Goal: Task Accomplishment & Management: Manage account settings

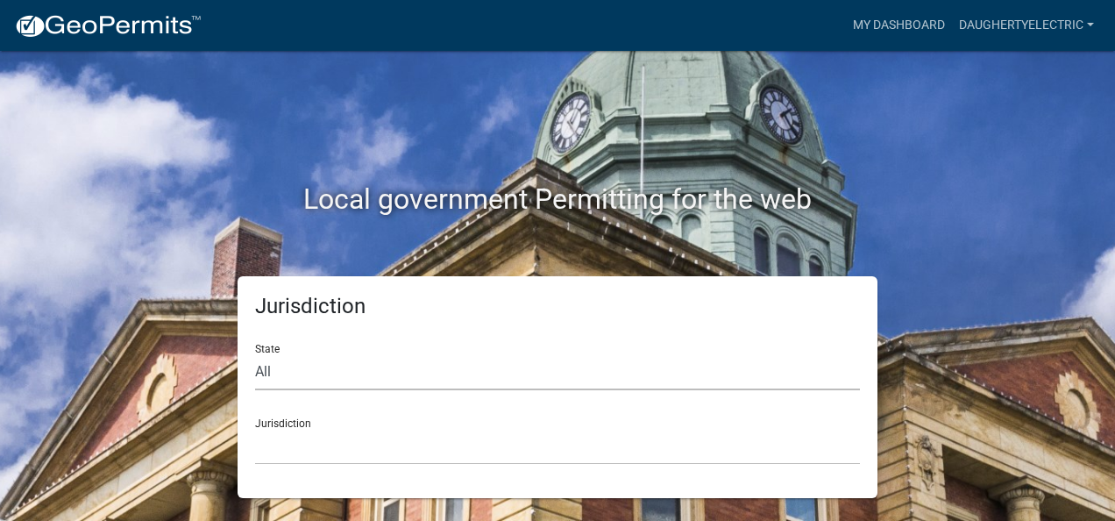
click at [318, 373] on select "All [US_STATE] [US_STATE] [US_STATE] [US_STATE] [US_STATE] [US_STATE] [US_STATE…" at bounding box center [557, 372] width 605 height 36
select select "[US_STATE]"
click at [255, 354] on select "All [US_STATE] [US_STATE] [US_STATE] [US_STATE] [US_STATE] [US_STATE] [US_STATE…" at bounding box center [557, 372] width 605 height 36
click at [415, 445] on select "City of [GEOGRAPHIC_DATA], [US_STATE] City of [GEOGRAPHIC_DATA], [US_STATE] Cit…" at bounding box center [557, 447] width 605 height 36
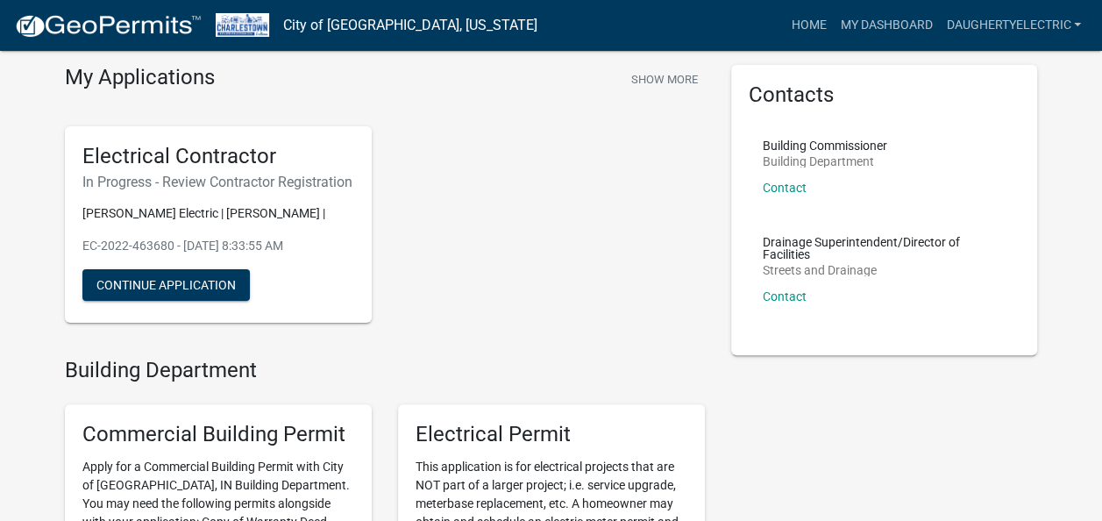
scroll to position [88, 0]
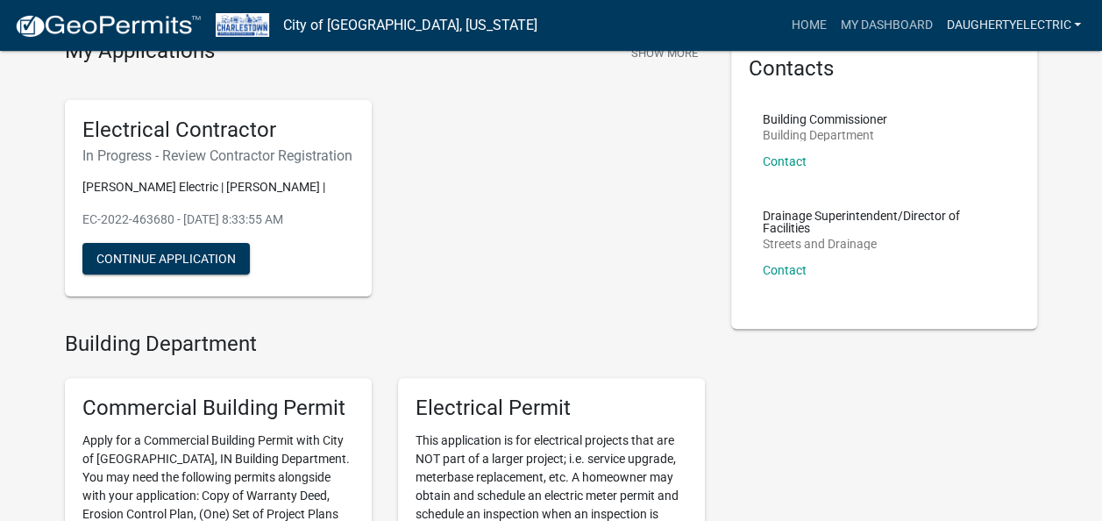
click at [1077, 26] on link "daughertyelectric" at bounding box center [1013, 25] width 149 height 33
click at [1027, 70] on link "Account" at bounding box center [1018, 72] width 140 height 42
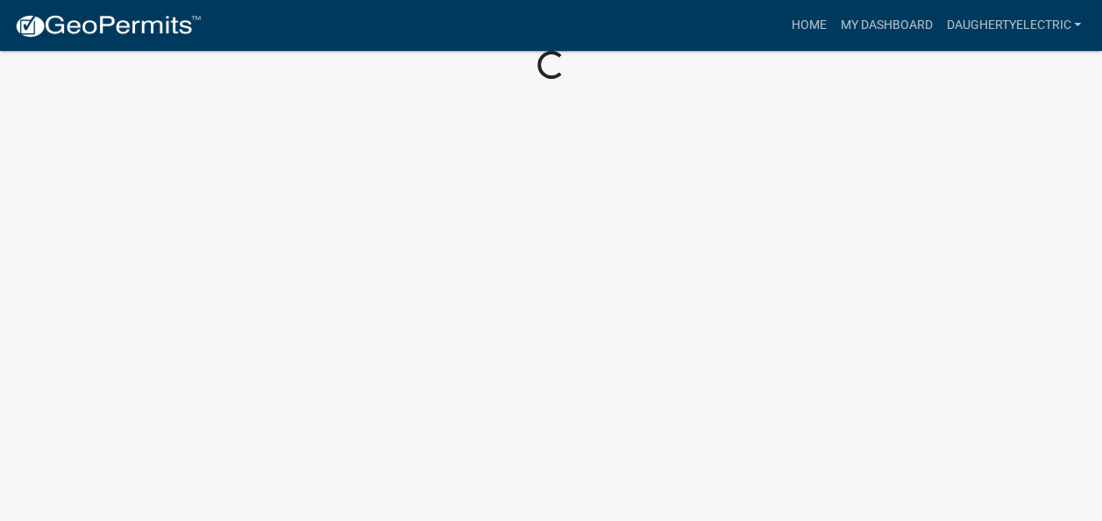
scroll to position [109, 0]
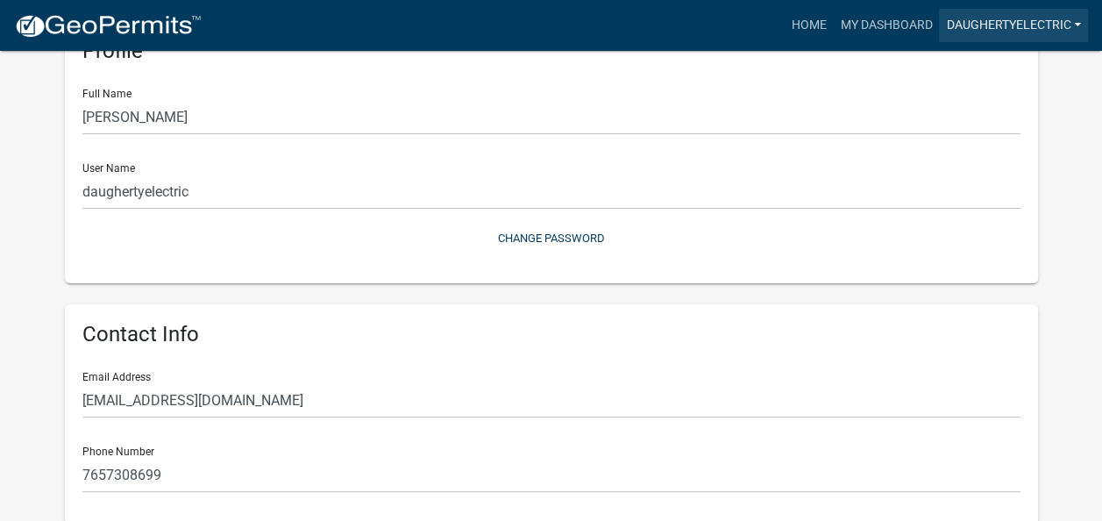
click at [1067, 17] on link "daughertyelectric" at bounding box center [1013, 25] width 149 height 33
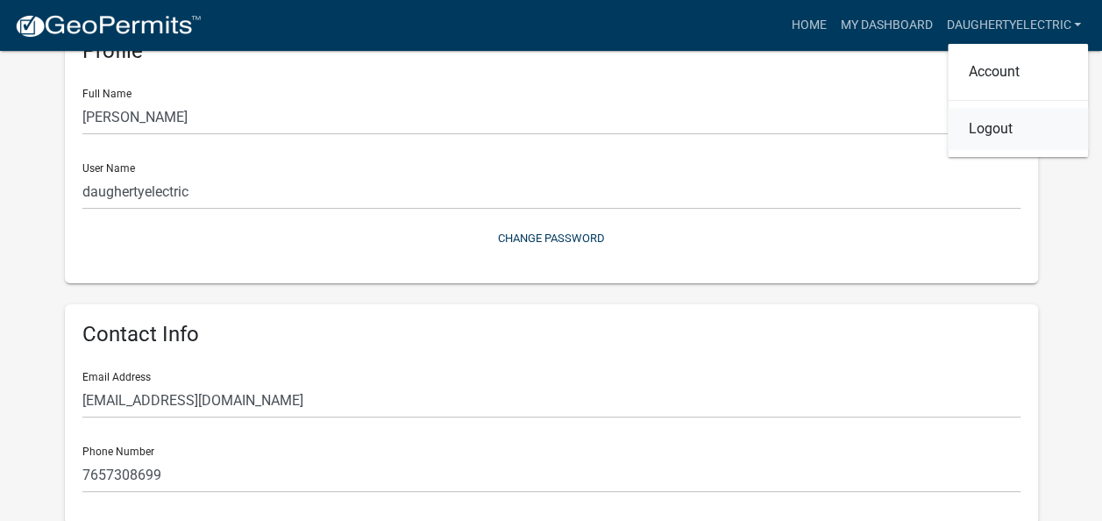
click at [1050, 125] on link "Logout" at bounding box center [1018, 129] width 140 height 42
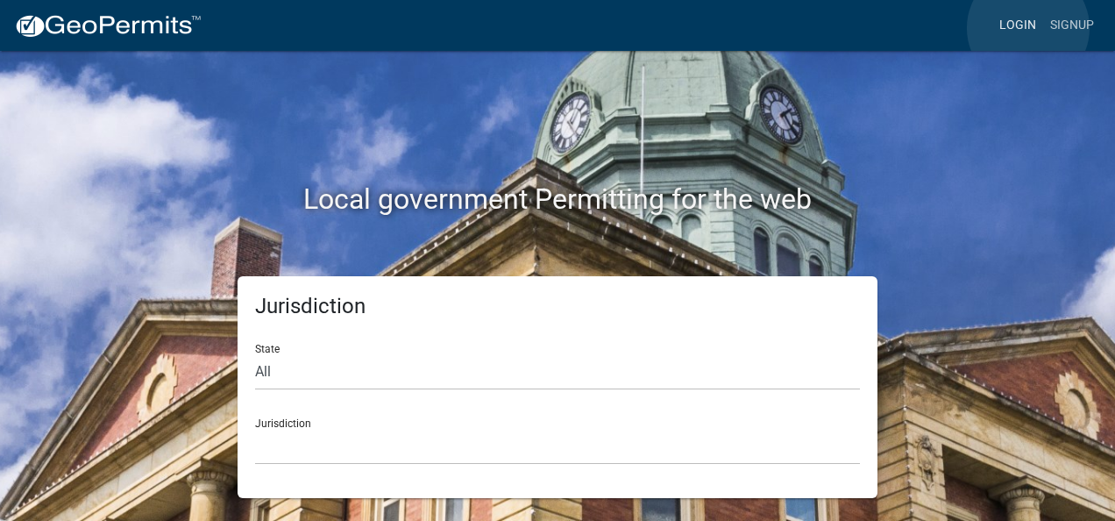
click at [1028, 28] on link "Login" at bounding box center [1017, 25] width 51 height 33
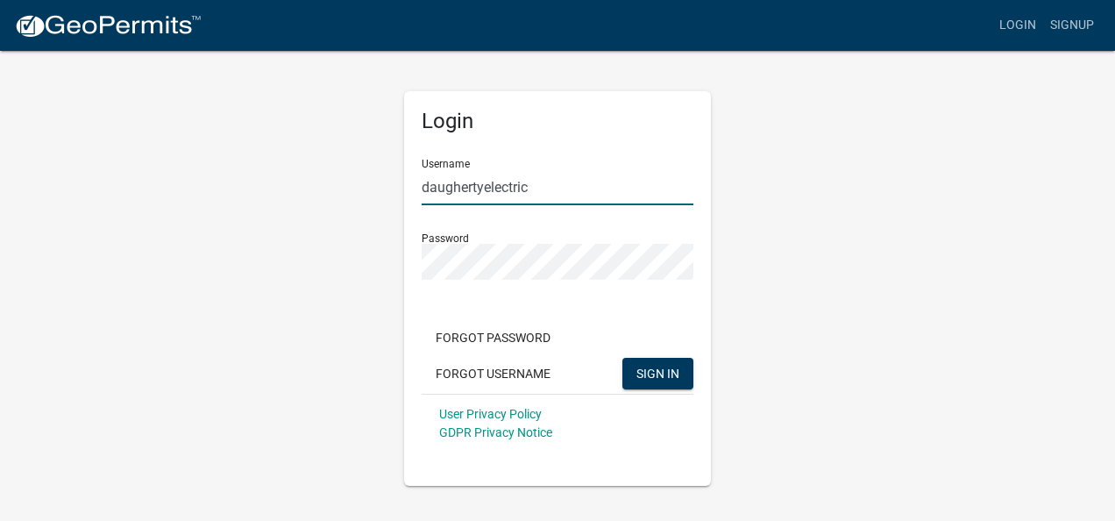
click at [586, 197] on input "daughertyelectric" at bounding box center [558, 187] width 272 height 36
type input "SARidgeway"
click at [645, 362] on button "SIGN IN" at bounding box center [657, 374] width 71 height 32
